Goal: Transaction & Acquisition: Purchase product/service

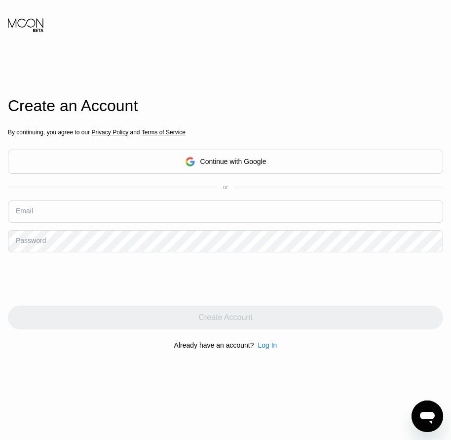
click at [4, 214] on div "Create an Account By continuing, you agree to our Privacy Policy and Terms of S…" at bounding box center [225, 227] width 451 height 484
click at [30, 213] on div "Email" at bounding box center [24, 211] width 17 height 8
click at [33, 209] on input "text" at bounding box center [226, 211] width 436 height 22
paste input "[EMAIL_ADDRESS][DOMAIN_NAME]"
type input "[EMAIL_ADDRESS][DOMAIN_NAME]"
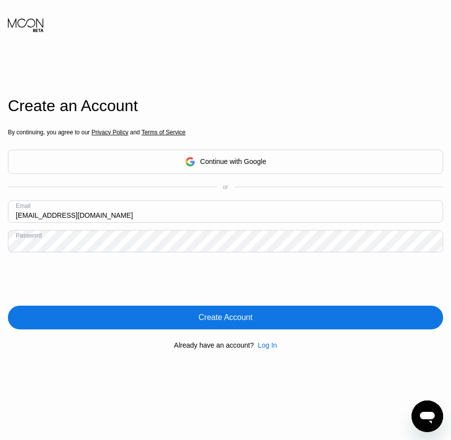
click at [227, 317] on div "Create Account" at bounding box center [226, 318] width 54 height 10
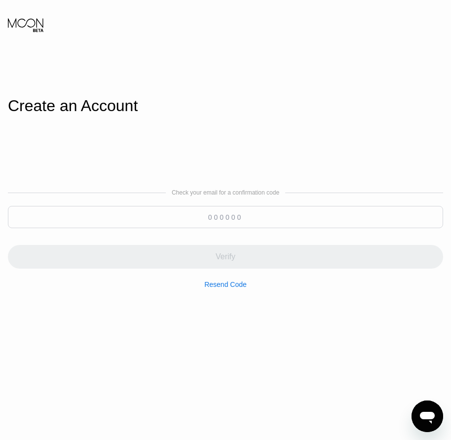
paste input "593246"
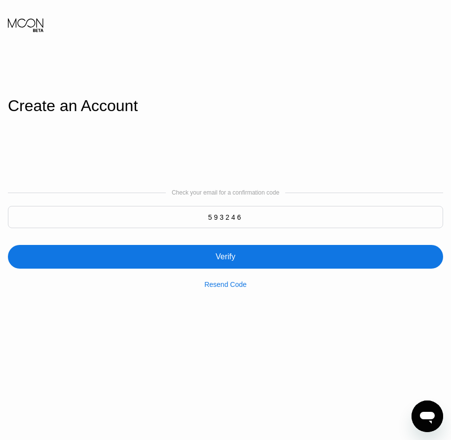
type input "593246"
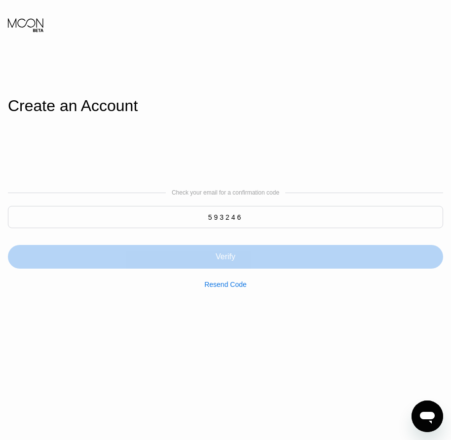
click at [227, 252] on div "Verify" at bounding box center [226, 257] width 436 height 24
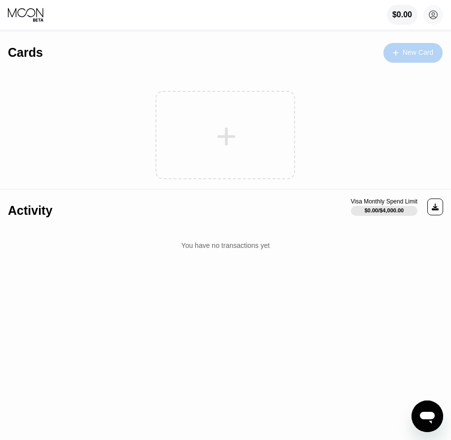
click at [428, 49] on div "New Card" at bounding box center [418, 52] width 31 height 8
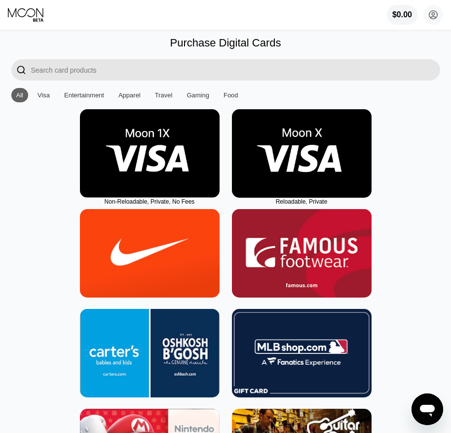
click at [300, 181] on img at bounding box center [302, 153] width 140 height 88
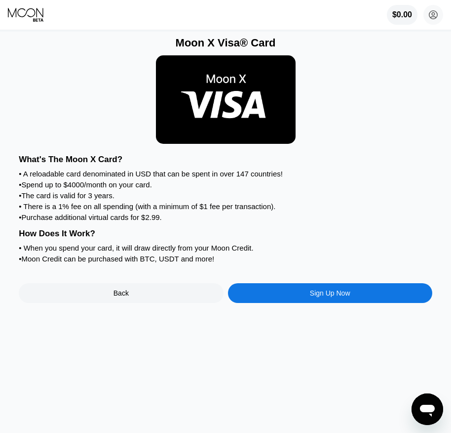
click at [314, 301] on div "What's The Moon X Card? • A reloadable card denominated in USD that can be spen…" at bounding box center [226, 226] width 414 height 153
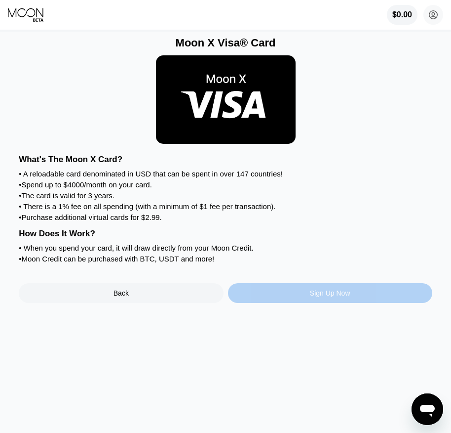
click at [311, 297] on div "Sign Up Now" at bounding box center [330, 293] width 40 height 8
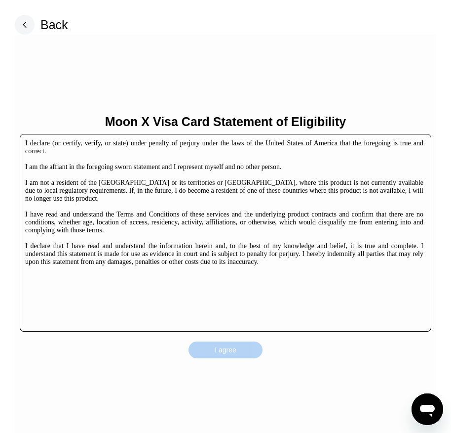
click at [234, 343] on div "I agree" at bounding box center [226, 349] width 74 height 17
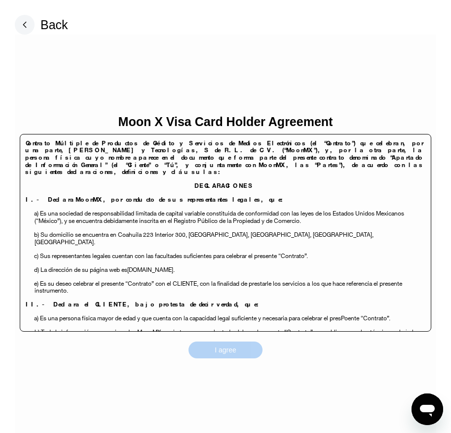
click at [231, 350] on div "I agree" at bounding box center [226, 349] width 22 height 9
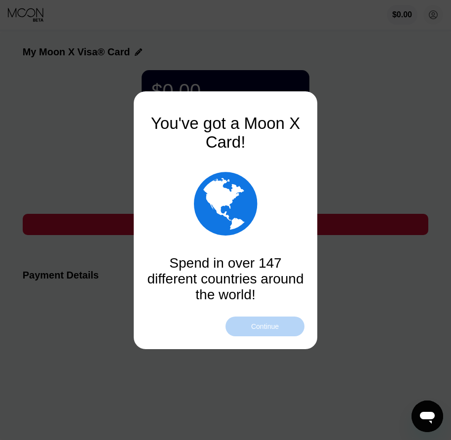
click at [263, 328] on div "Continue" at bounding box center [265, 326] width 28 height 8
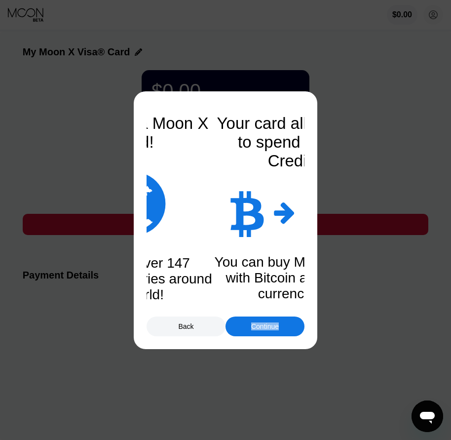
click at [263, 328] on div "Continue" at bounding box center [265, 326] width 28 height 8
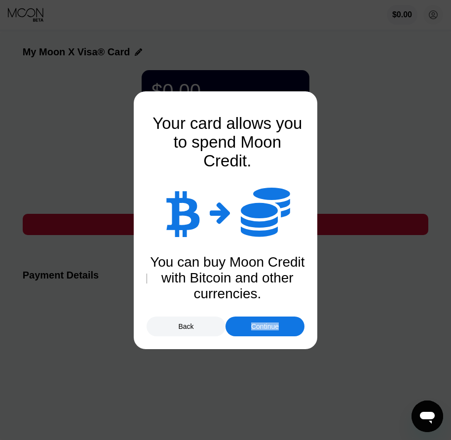
click at [263, 328] on div "Continue" at bounding box center [265, 326] width 28 height 8
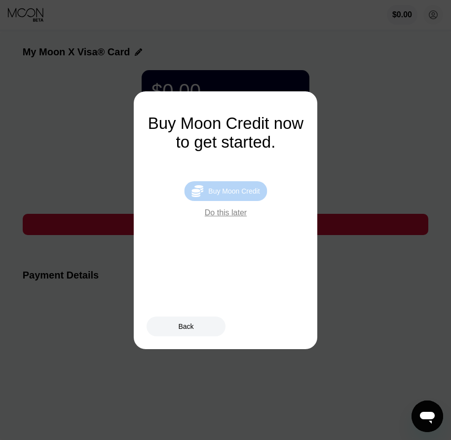
click at [241, 195] on div "Buy Moon Credit" at bounding box center [233, 191] width 51 height 8
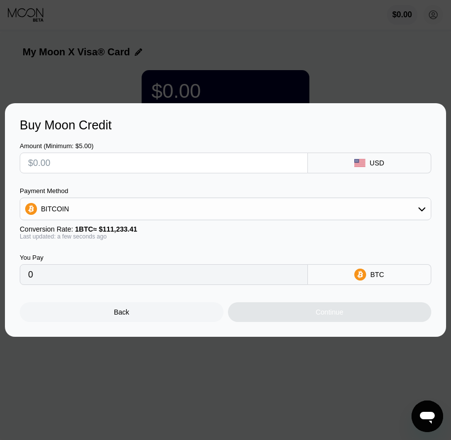
click at [137, 321] on div "Back" at bounding box center [122, 312] width 204 height 20
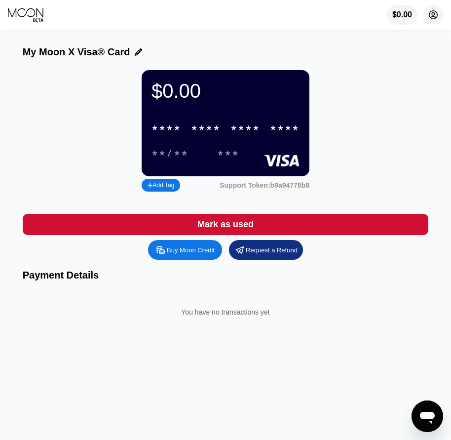
click at [433, 21] on circle at bounding box center [434, 15] width 20 height 20
